Goal: Book appointment/travel/reservation

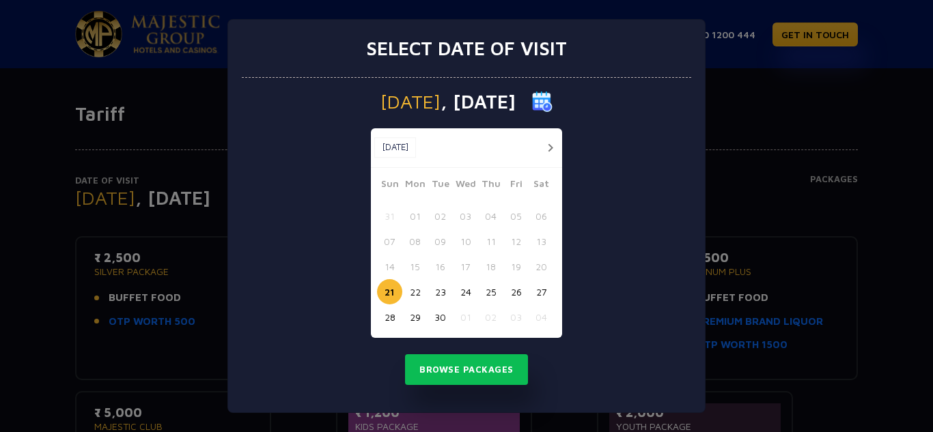
click at [543, 150] on button "button" at bounding box center [550, 147] width 17 height 17
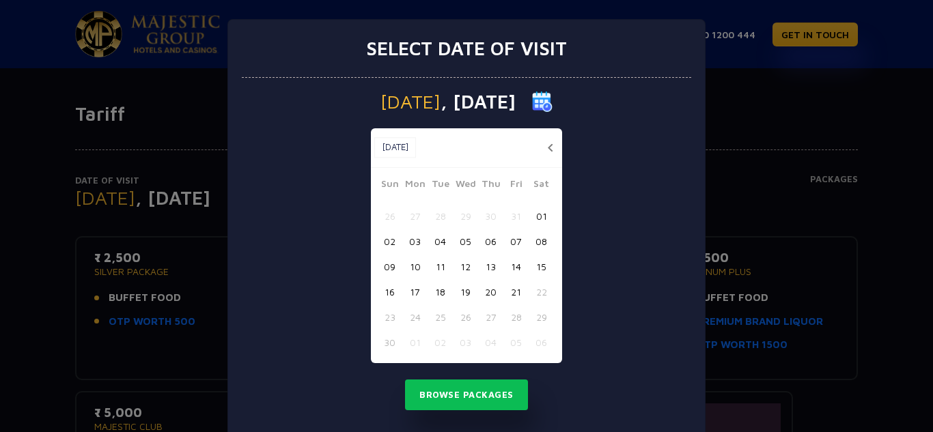
click at [533, 223] on button "01" at bounding box center [541, 216] width 25 height 25
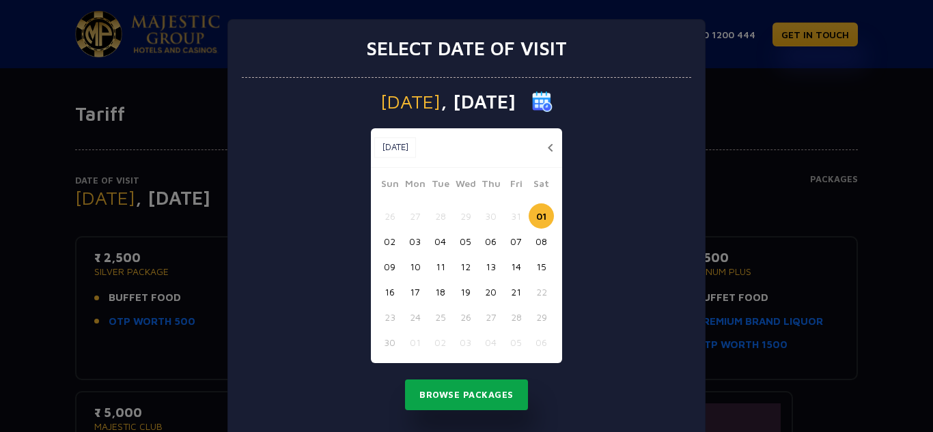
click at [457, 396] on button "Browse Packages" at bounding box center [466, 395] width 123 height 31
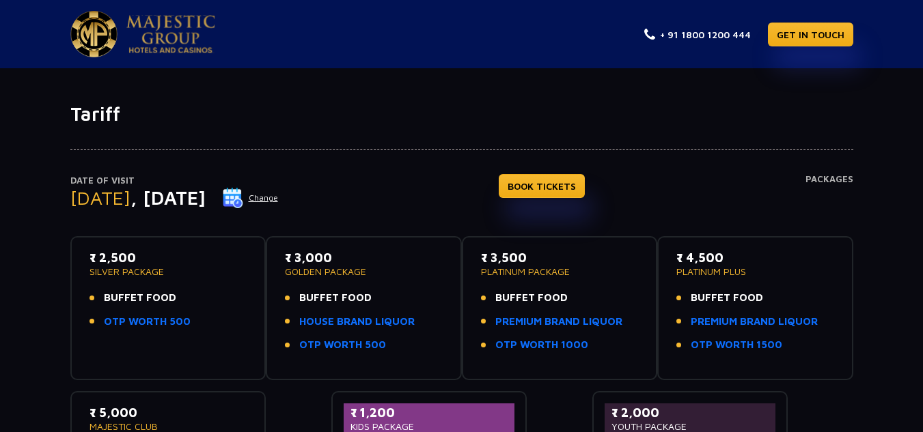
click at [554, 78] on div "Tariff Date of Visit [DATE] Change BOOK TICKETS Packages ₹ 2,500 SILVER PACKAGE…" at bounding box center [461, 325] width 923 height 514
click at [573, 70] on div "Tariff Date of Visit [DATE] Change BOOK TICKETS Packages ₹ 2,500 SILVER PACKAGE…" at bounding box center [461, 325] width 923 height 514
click at [652, 96] on div "Tariff Date of Visit [DATE] Change BOOK TICKETS Packages ₹ 2,500 SILVER PACKAGE…" at bounding box center [461, 325] width 923 height 514
click at [647, 173] on div "Date of Visit [DATE] Change BOOK TICKETS Packages ₹ 2,500 SILVER PACKAGE BUFFET…" at bounding box center [461, 323] width 799 height 395
